Goal: Navigation & Orientation: Find specific page/section

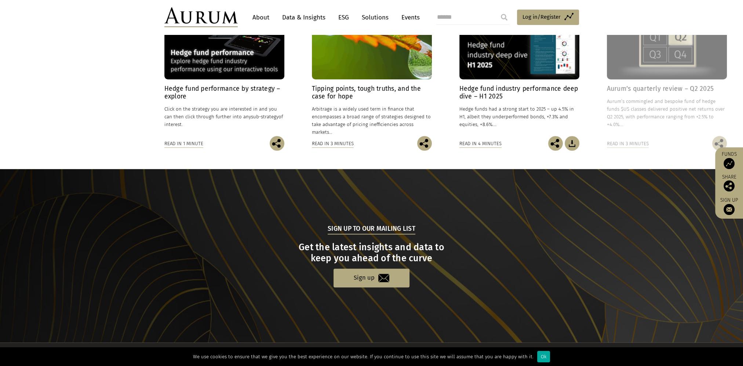
scroll to position [662, 0]
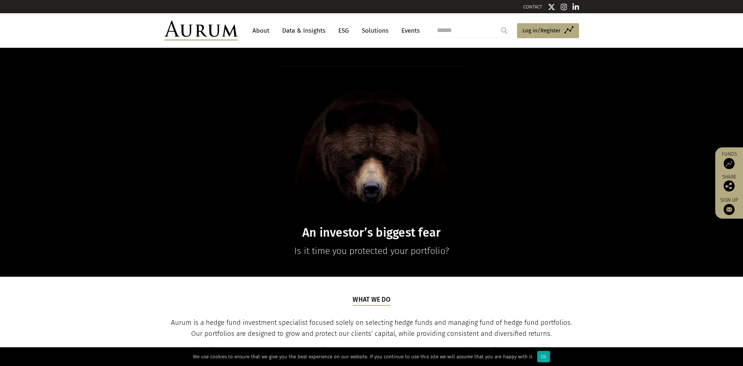
click at [256, 29] on link "About" at bounding box center [261, 31] width 24 height 14
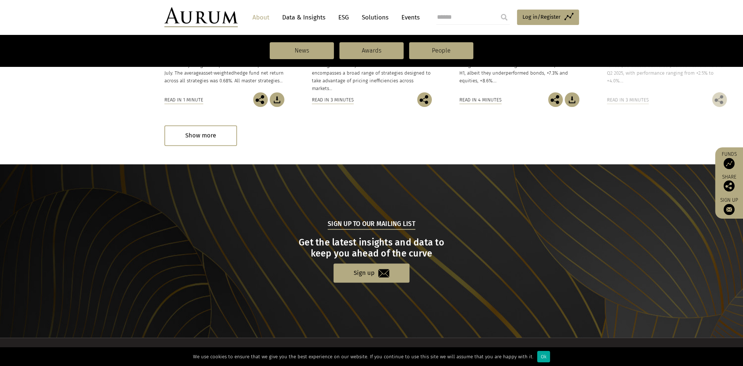
scroll to position [729, 0]
